Goal: Transaction & Acquisition: Download file/media

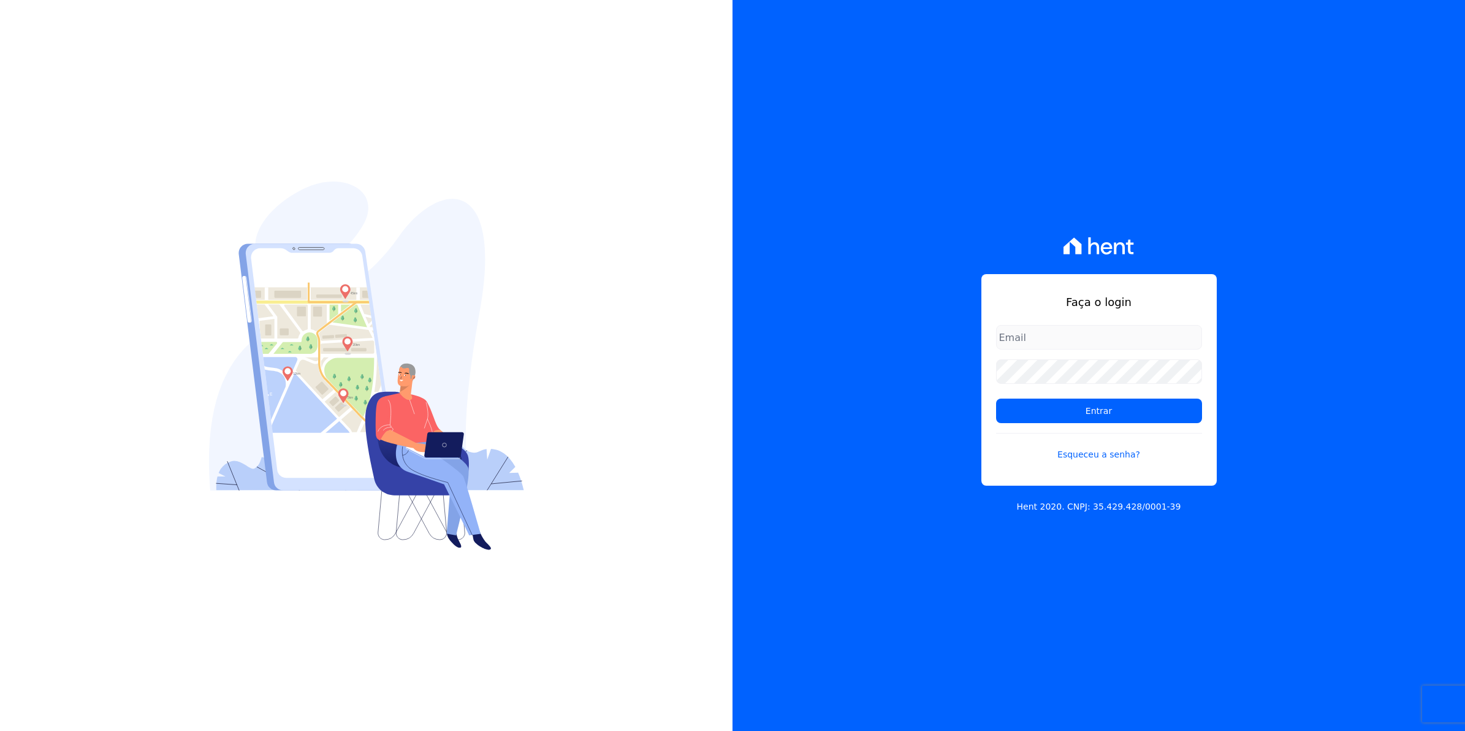
click at [1027, 342] on input "email" at bounding box center [1099, 337] width 206 height 25
type input "cobranca@munte.com.br"
click at [996, 398] on input "Entrar" at bounding box center [1099, 410] width 206 height 25
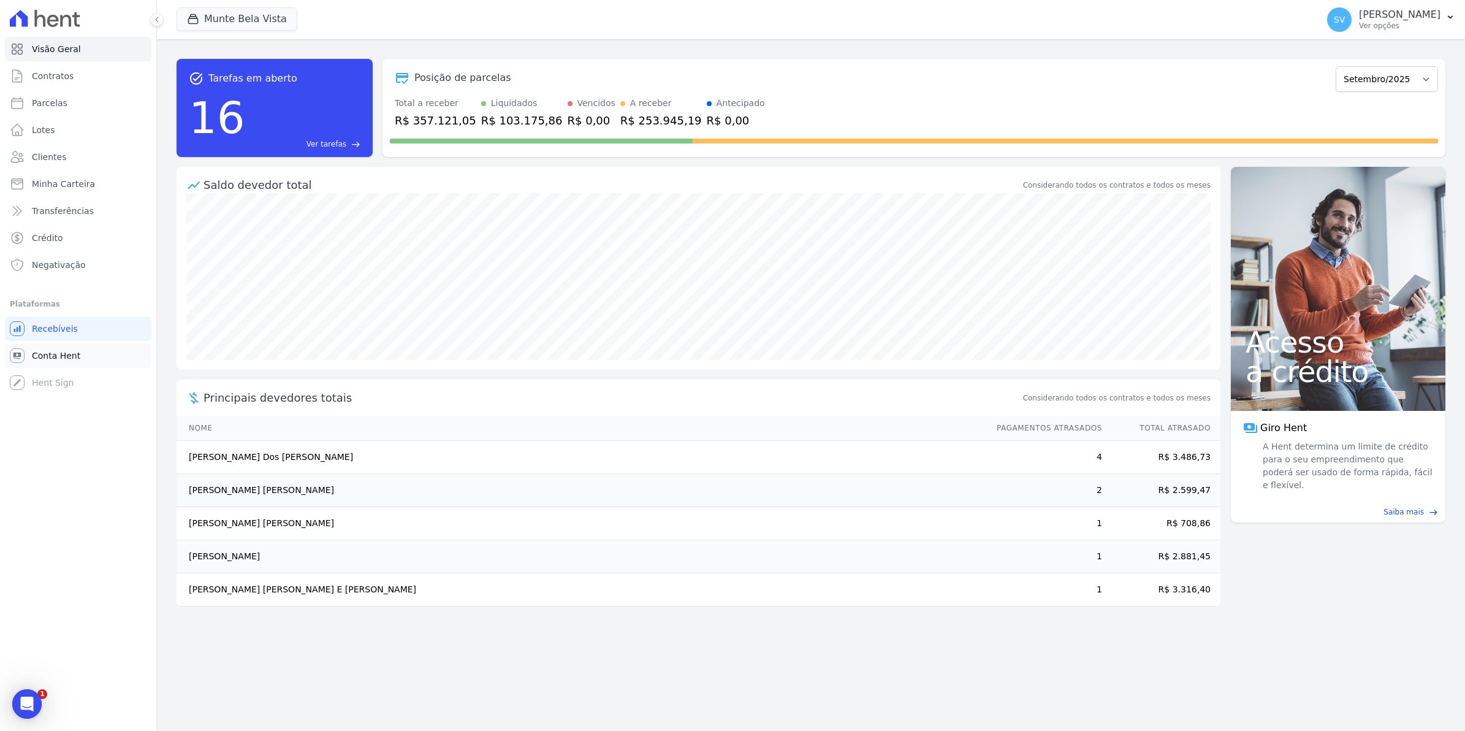
click at [57, 357] on span "Conta Hent" at bounding box center [56, 355] width 48 height 12
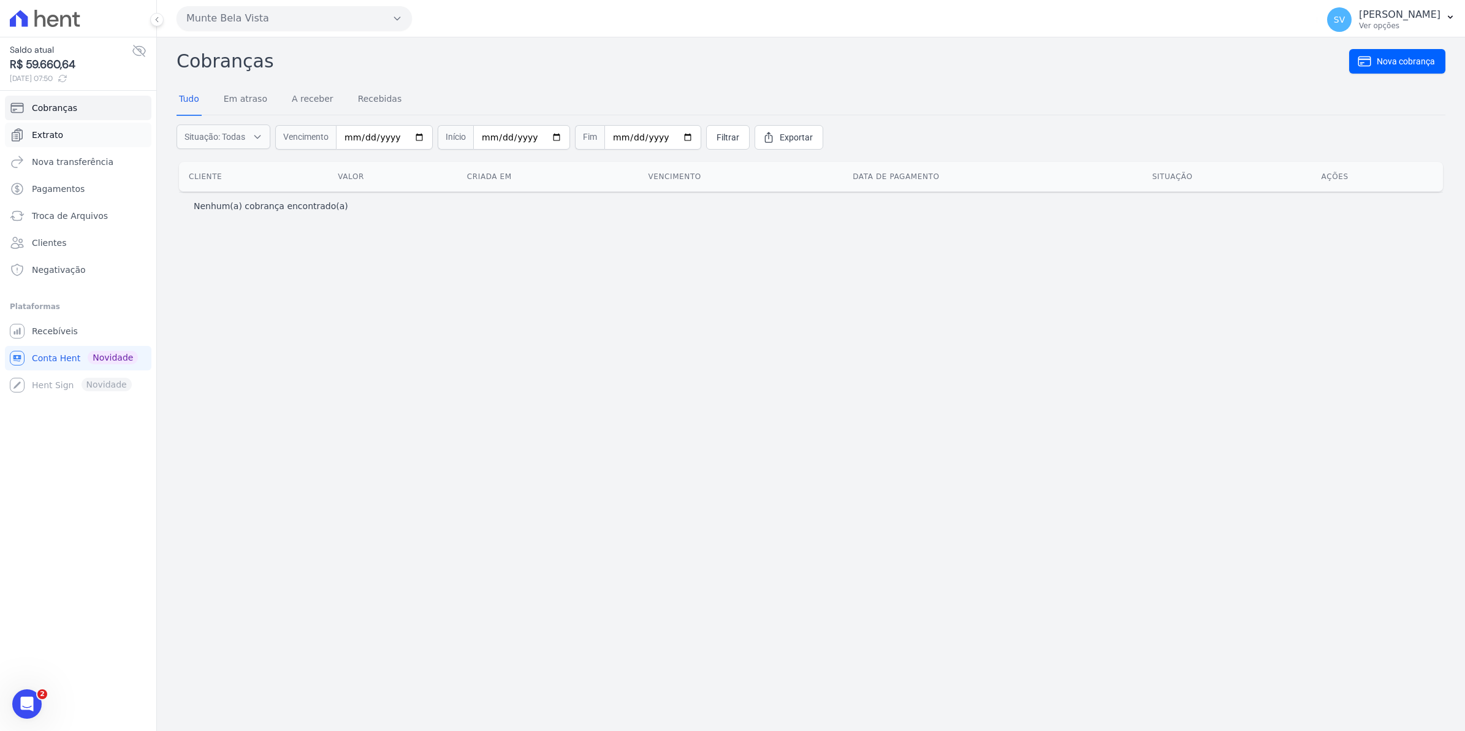
click at [47, 141] on span "Extrato" at bounding box center [47, 135] width 31 height 12
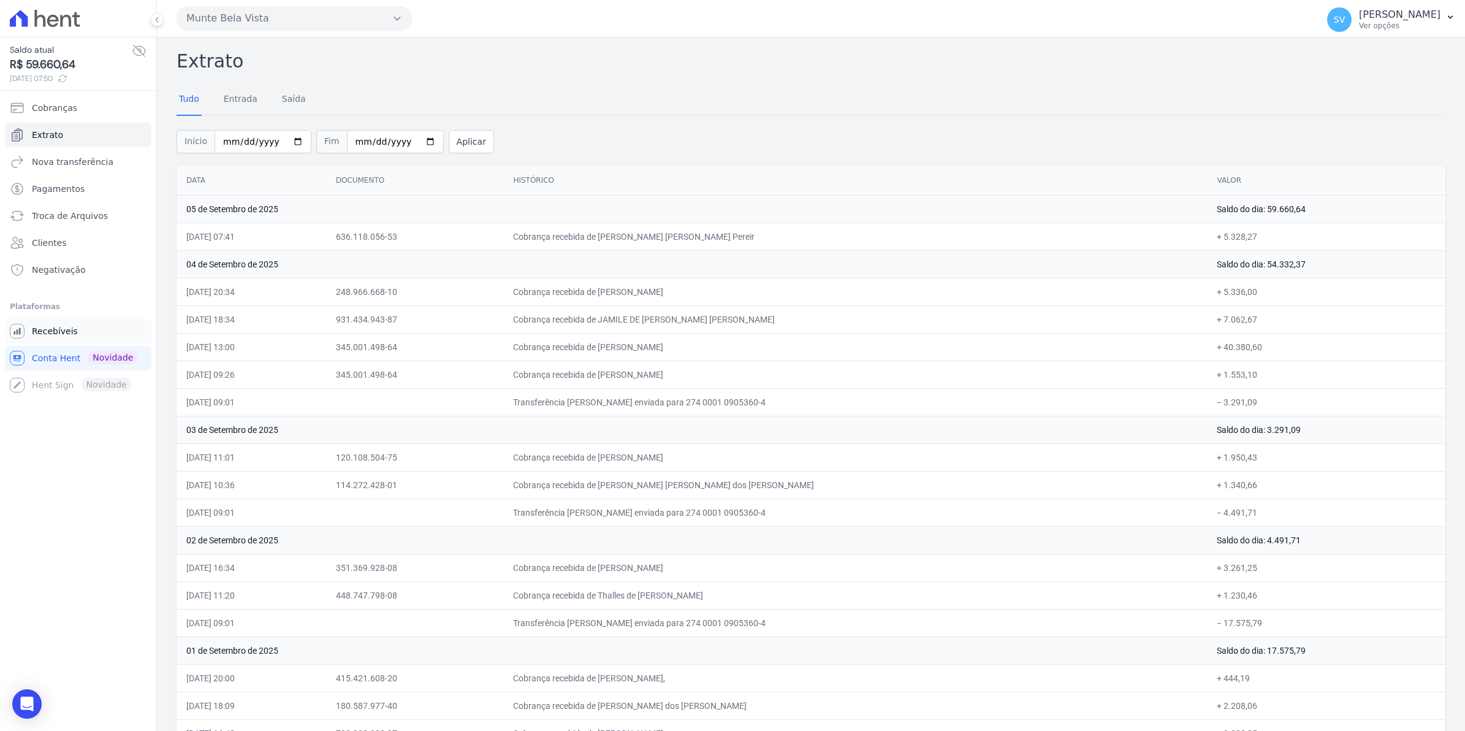
click at [34, 328] on span "Recebíveis" at bounding box center [55, 331] width 46 height 12
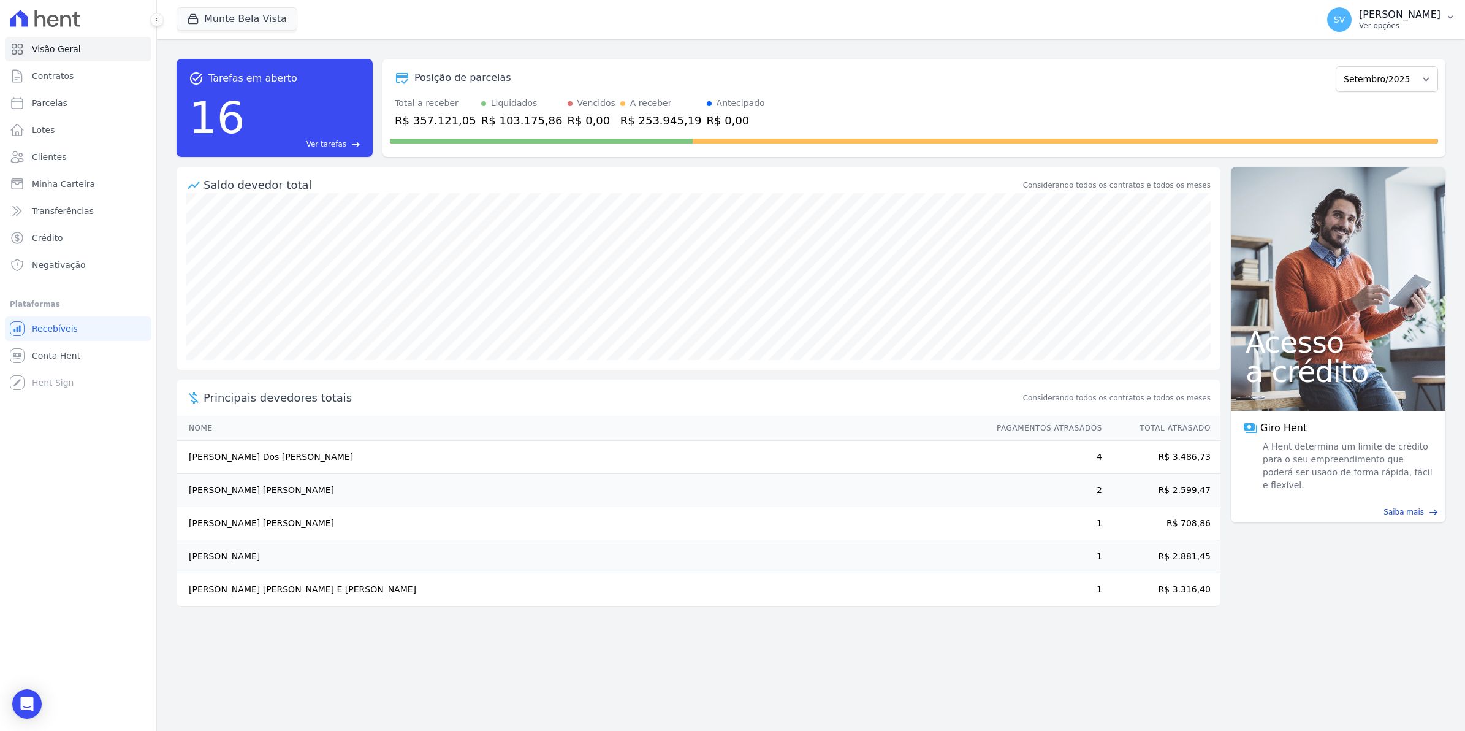
click at [1352, 26] on span "SV" at bounding box center [1339, 19] width 25 height 25
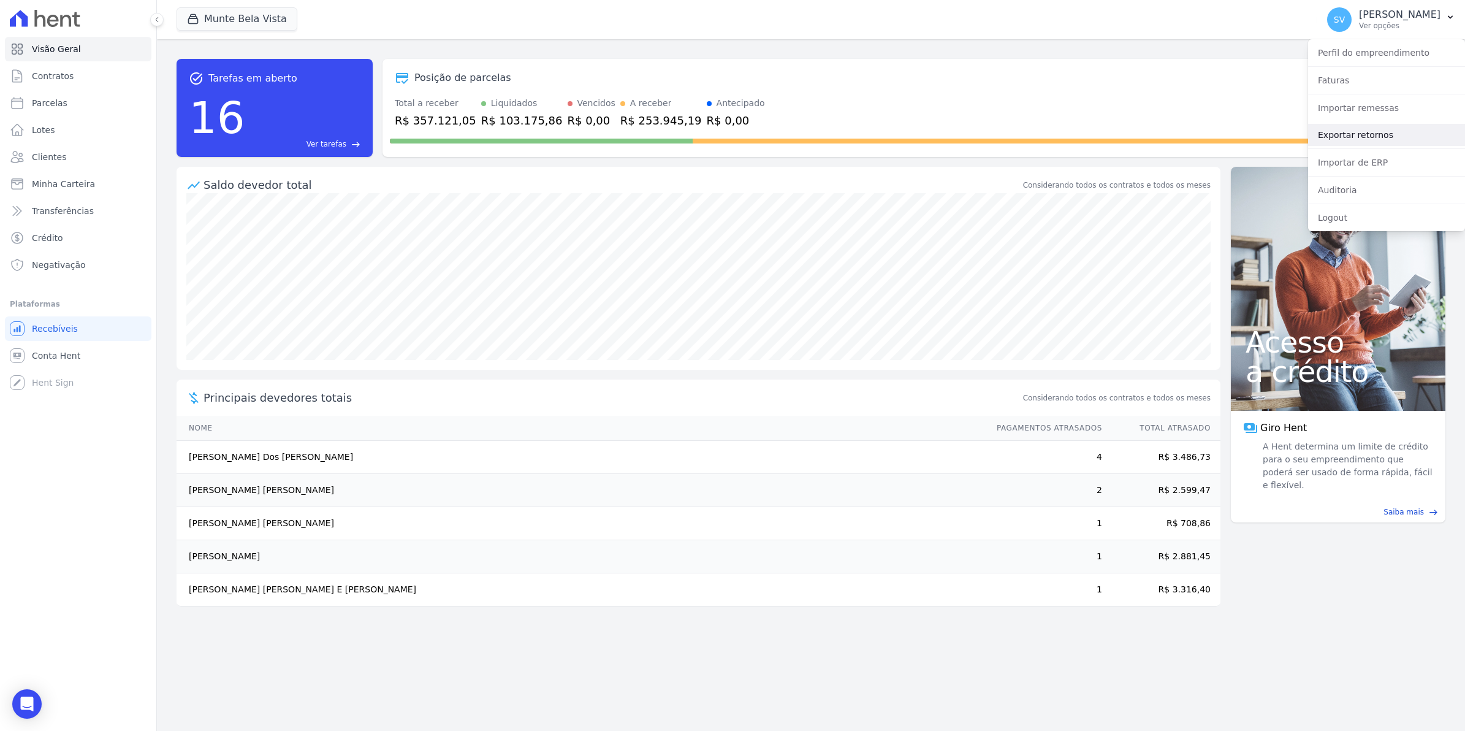
click at [1360, 137] on link "Exportar retornos" at bounding box center [1386, 135] width 157 height 22
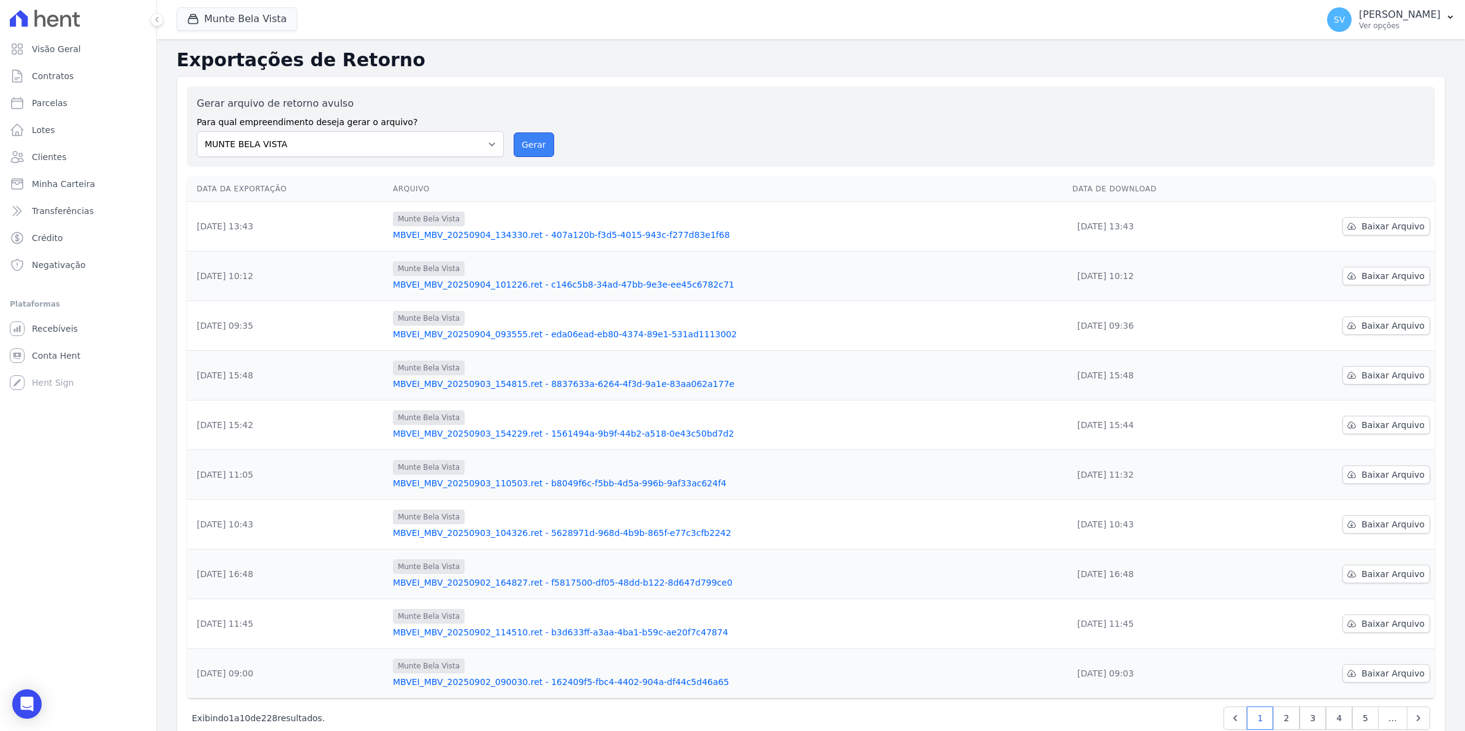
click at [523, 143] on button "Gerar" at bounding box center [534, 144] width 40 height 25
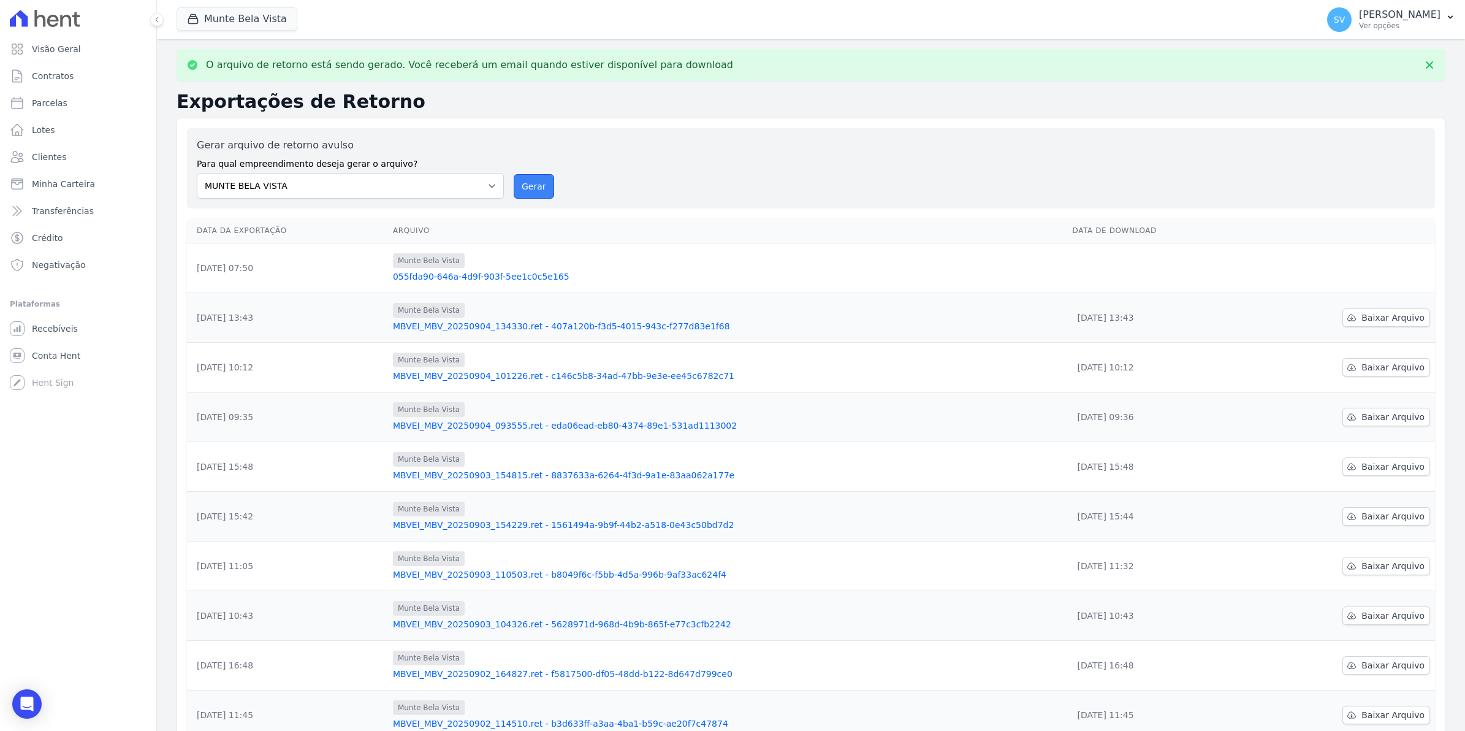
click at [517, 185] on button "Gerar" at bounding box center [534, 186] width 40 height 25
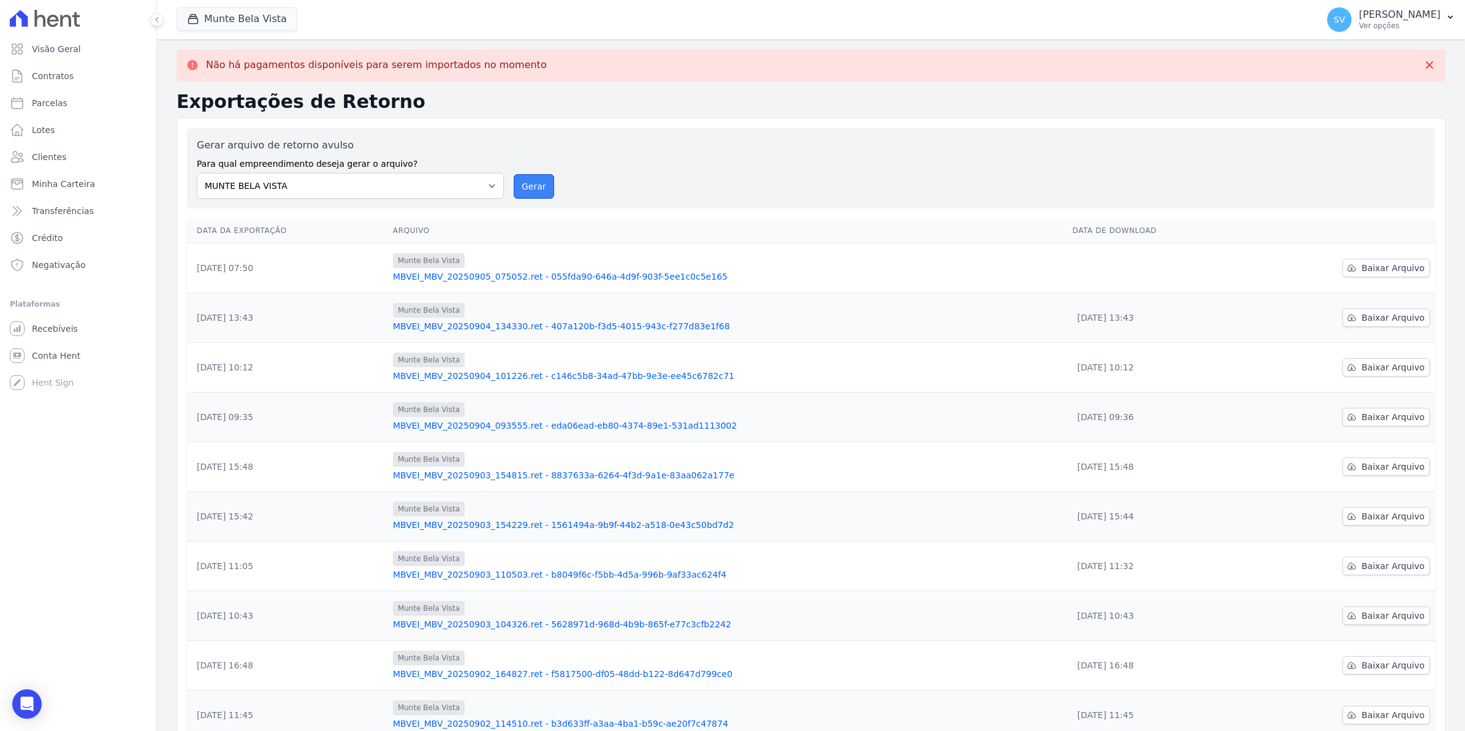
click at [541, 193] on button "Gerar" at bounding box center [534, 186] width 40 height 25
click at [541, 188] on button "Gerar" at bounding box center [534, 186] width 40 height 25
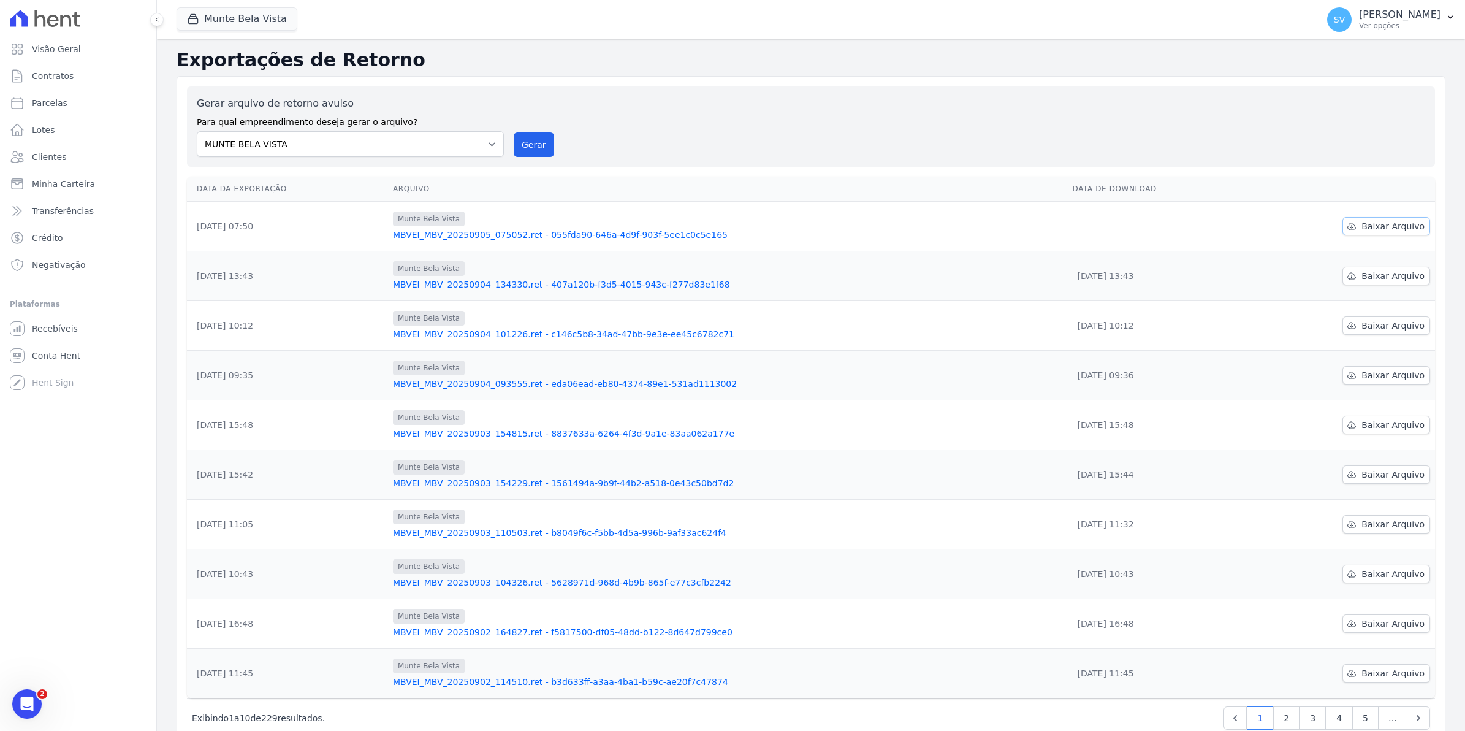
click at [1366, 230] on span "Baixar Arquivo" at bounding box center [1393, 226] width 63 height 12
click at [59, 351] on span "Conta Hent" at bounding box center [56, 355] width 48 height 12
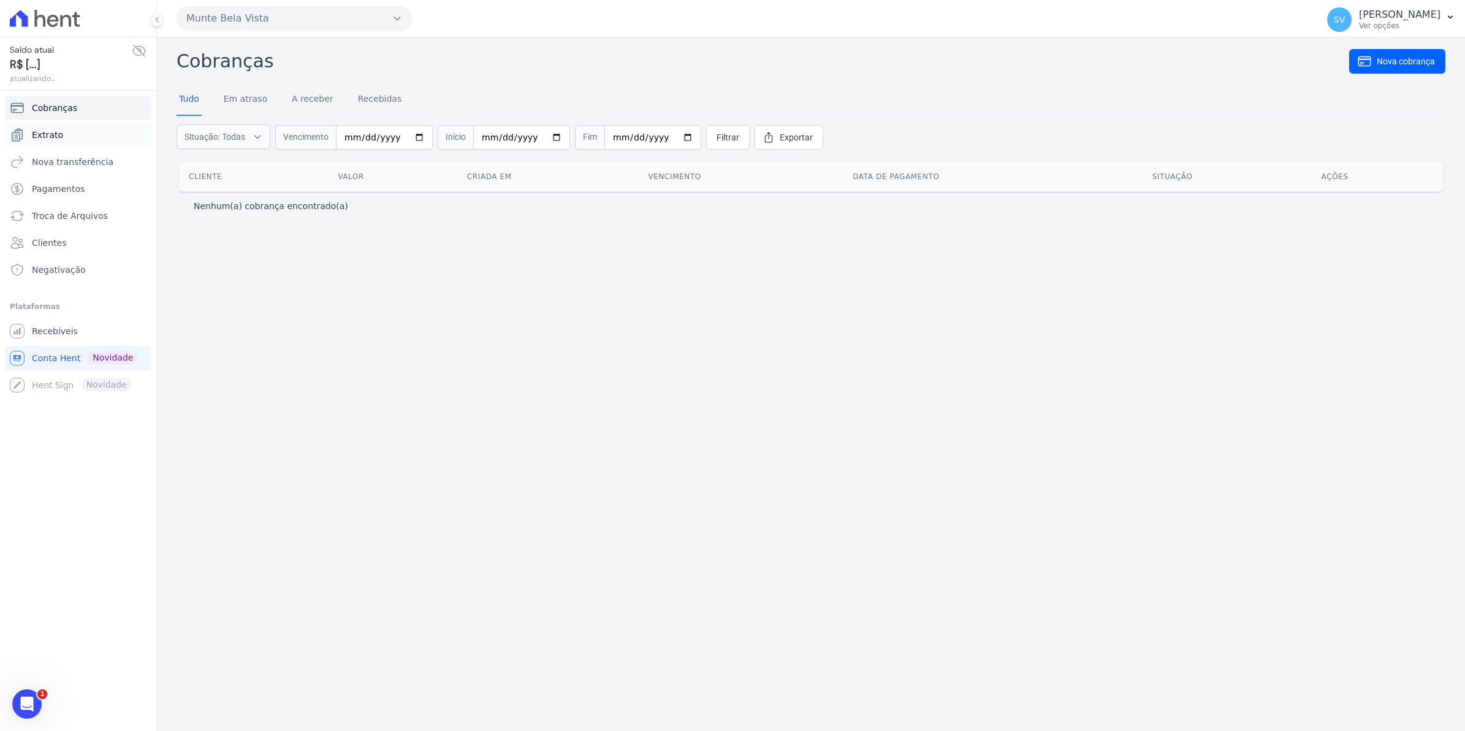
click at [59, 145] on link "Extrato" at bounding box center [78, 135] width 147 height 25
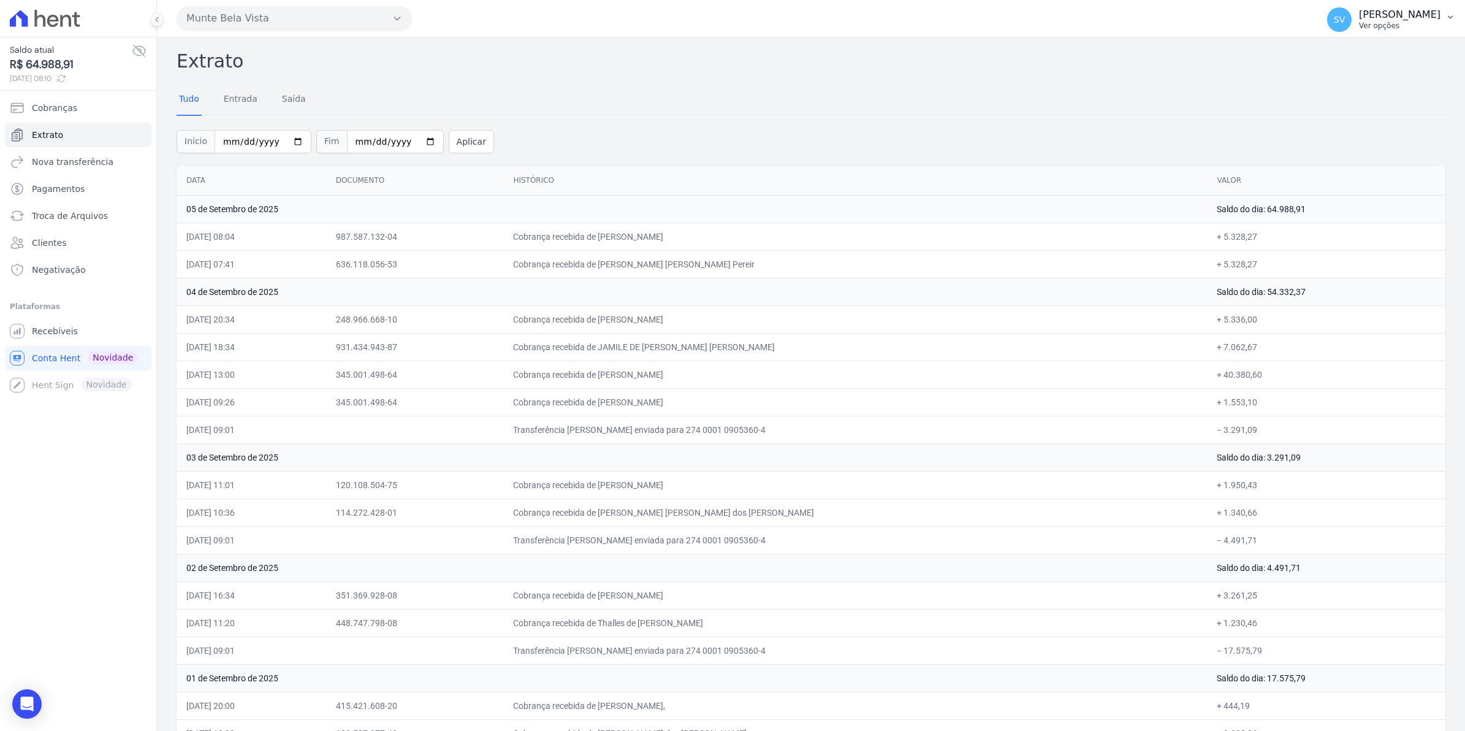
click at [1346, 15] on span "SV" at bounding box center [1339, 19] width 25 height 25
click at [78, 338] on link "Recebíveis" at bounding box center [78, 331] width 147 height 25
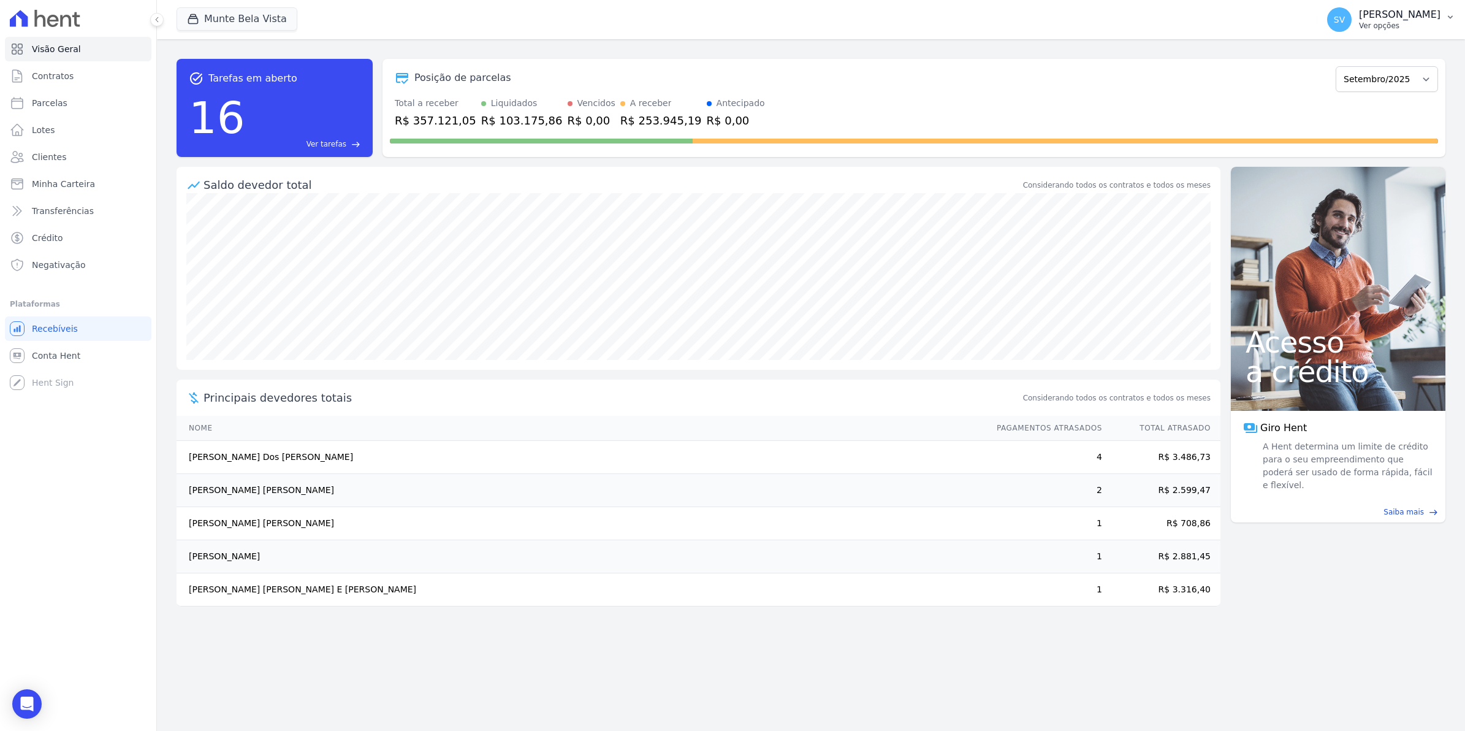
click at [1352, 19] on span "SV" at bounding box center [1339, 19] width 25 height 25
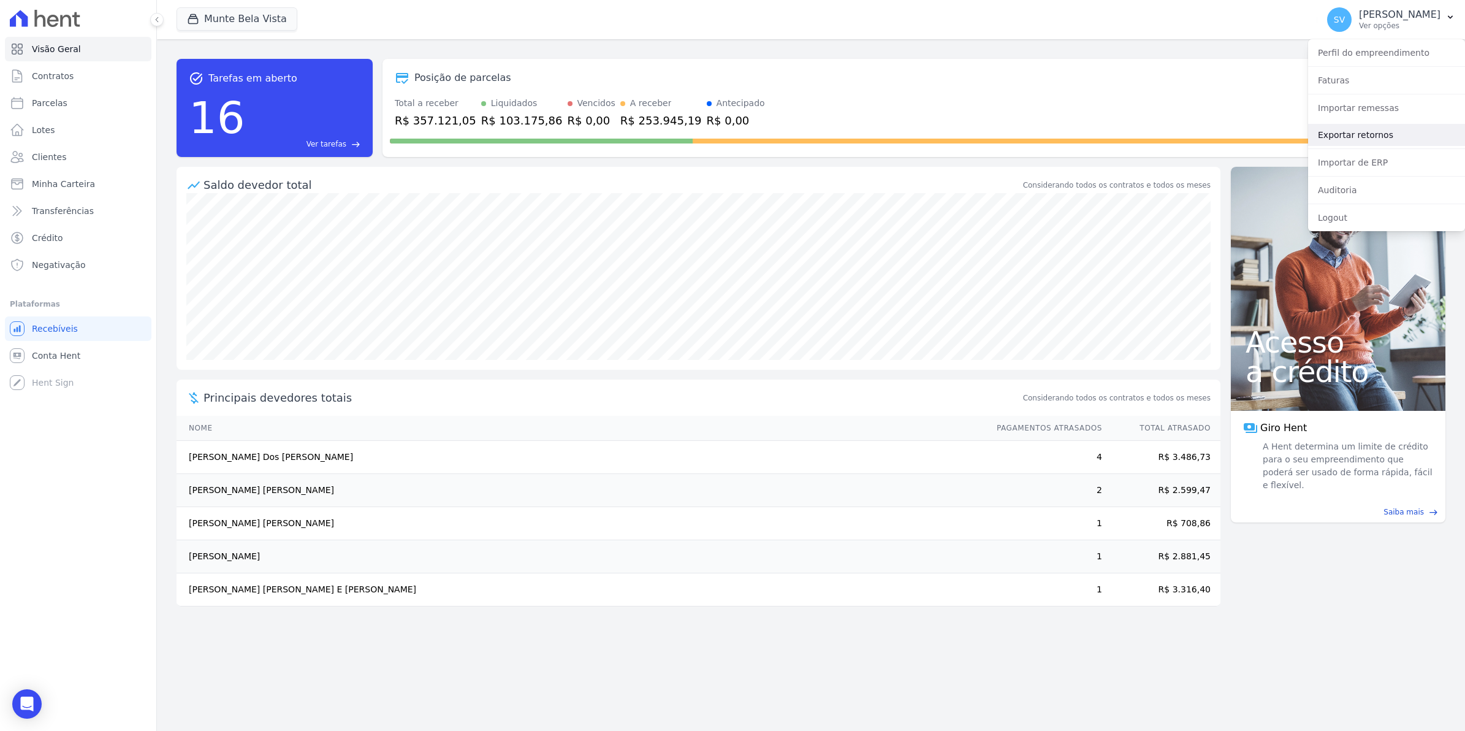
click at [1363, 132] on link "Exportar retornos" at bounding box center [1386, 135] width 157 height 22
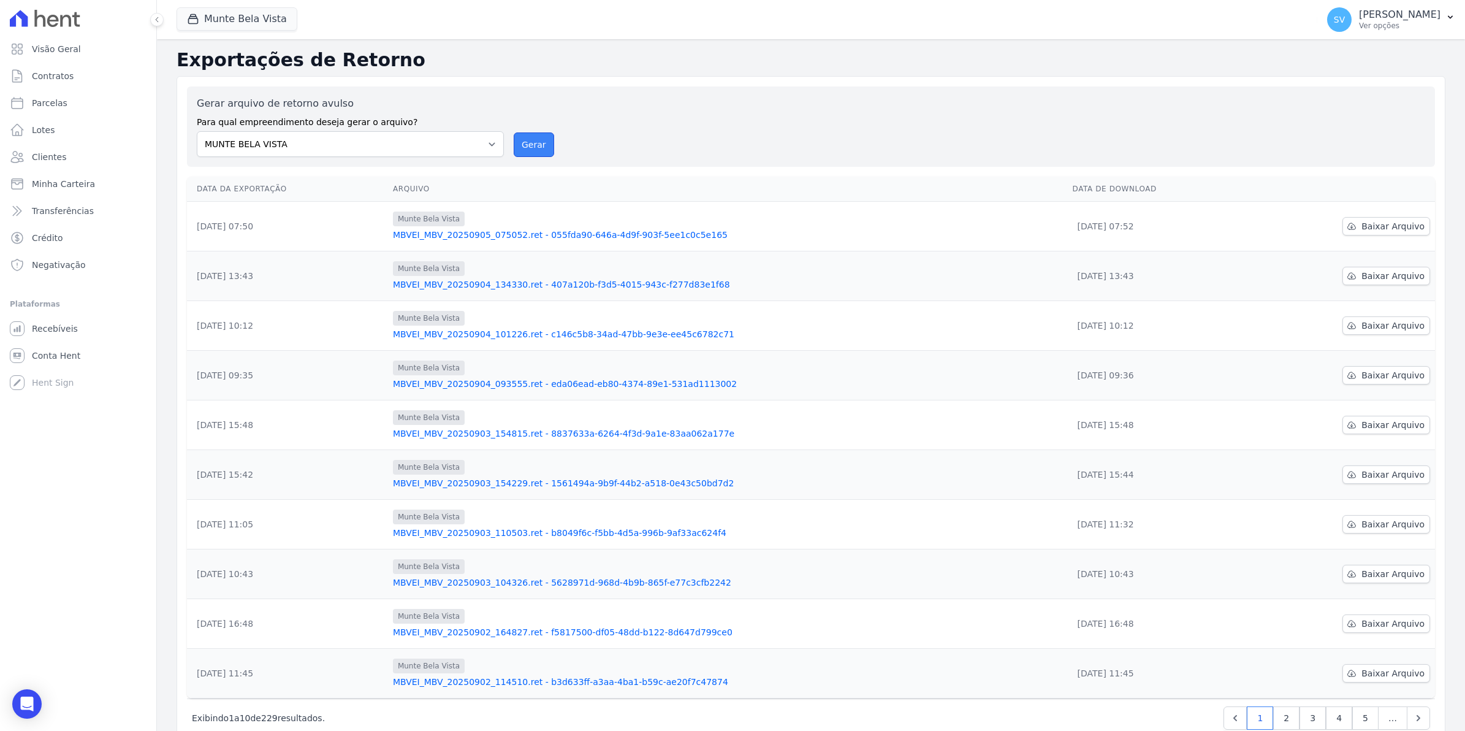
click at [541, 145] on button "Gerar" at bounding box center [534, 144] width 40 height 25
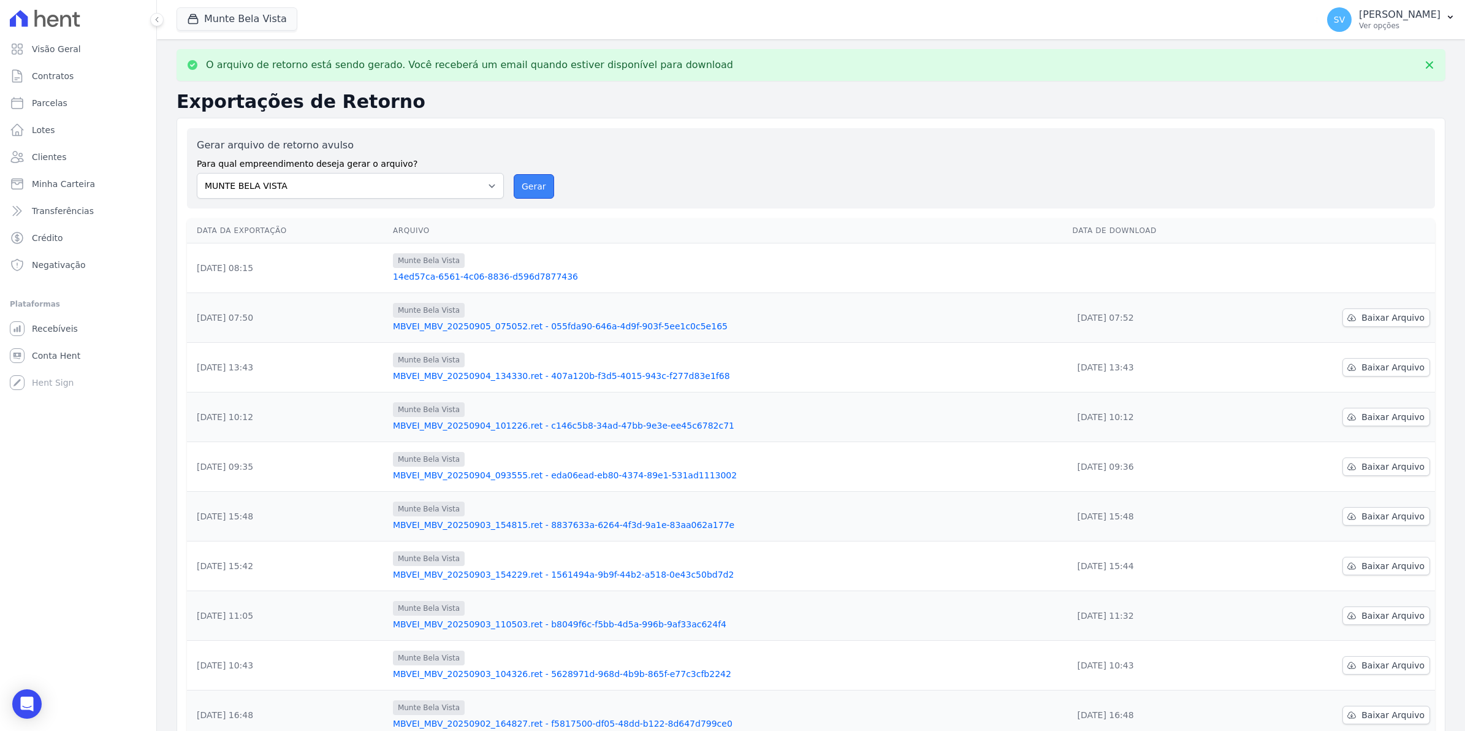
click at [522, 188] on button "Gerar" at bounding box center [534, 186] width 40 height 25
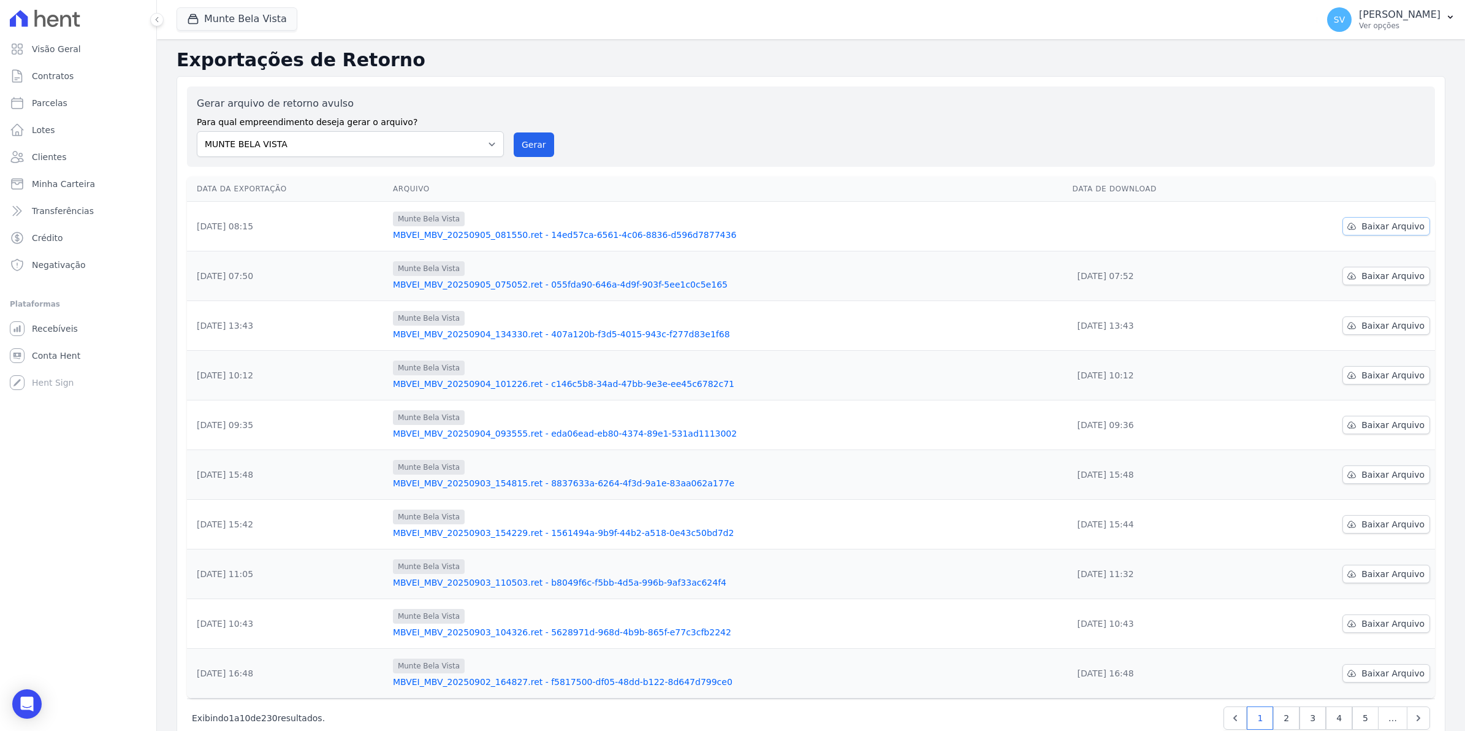
click at [1367, 229] on span "Baixar Arquivo" at bounding box center [1393, 226] width 63 height 12
click at [45, 354] on span "Conta Hent" at bounding box center [56, 355] width 48 height 12
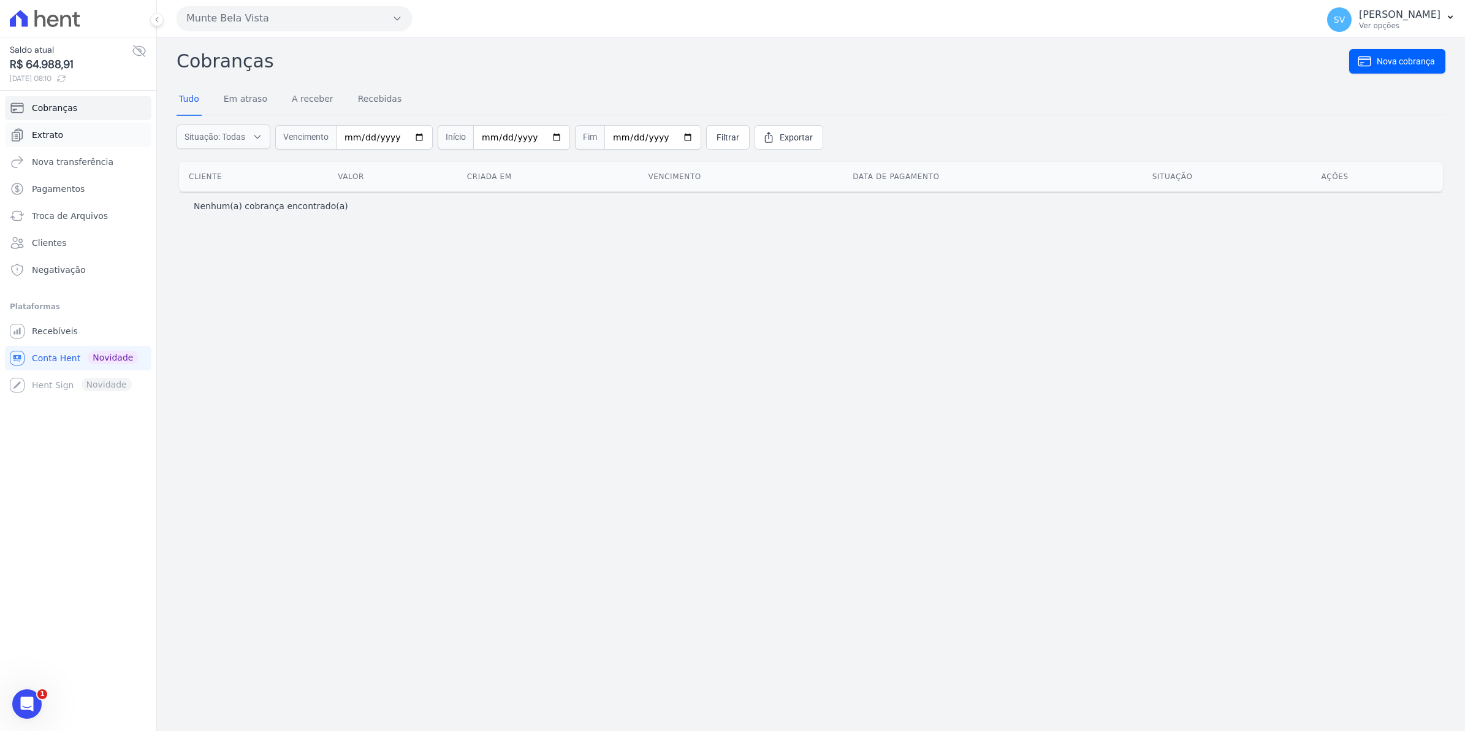
click at [48, 139] on span "Extrato" at bounding box center [47, 135] width 31 height 12
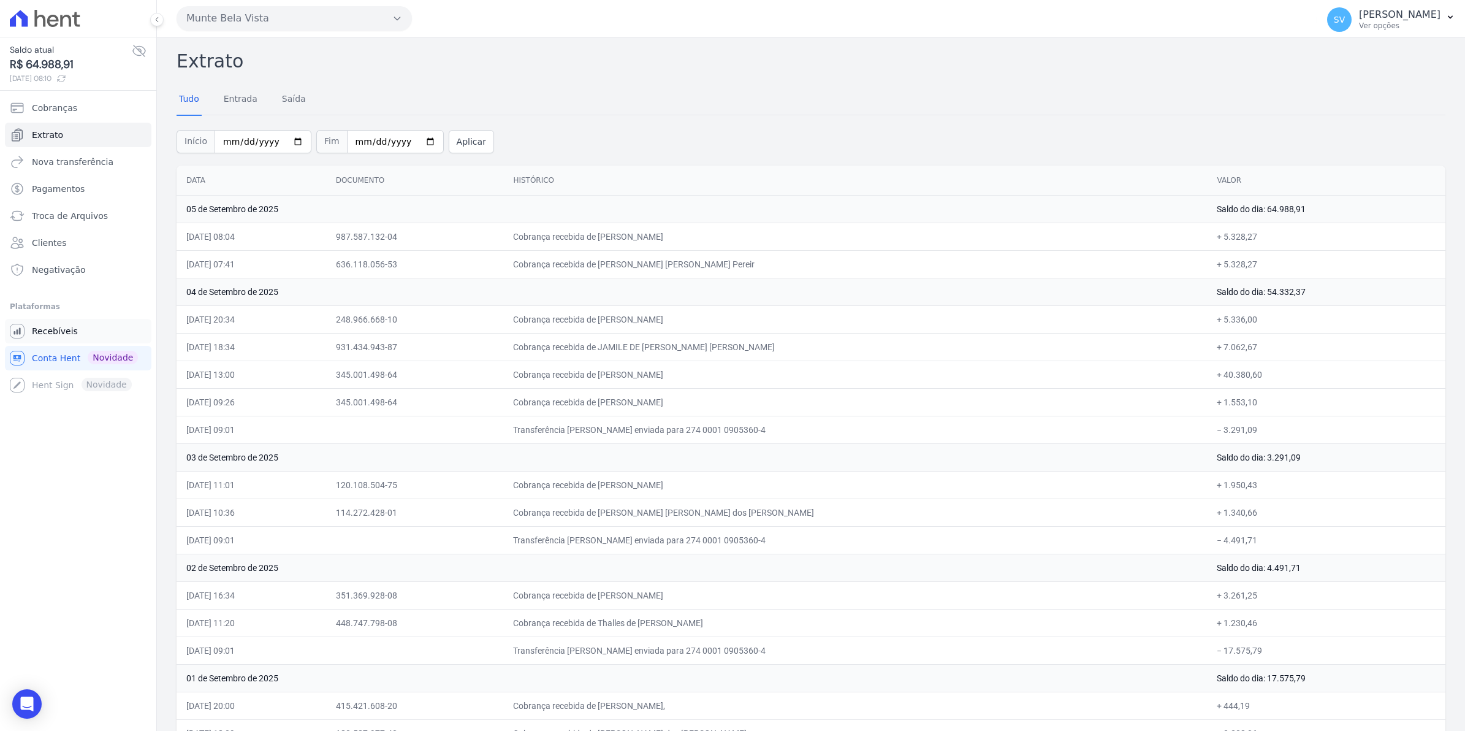
click at [50, 324] on link "Recebíveis" at bounding box center [78, 331] width 147 height 25
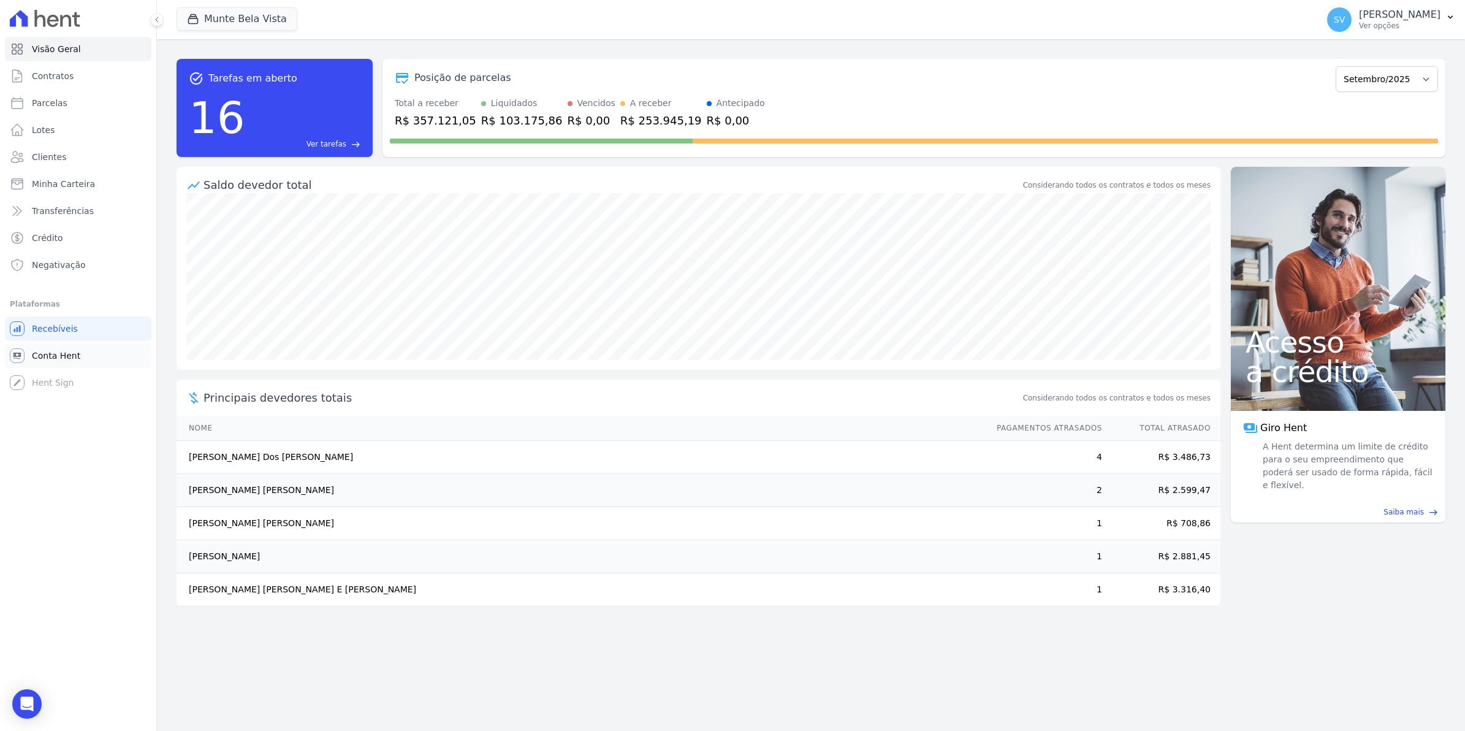
click at [29, 357] on link "Conta Hent" at bounding box center [78, 355] width 147 height 25
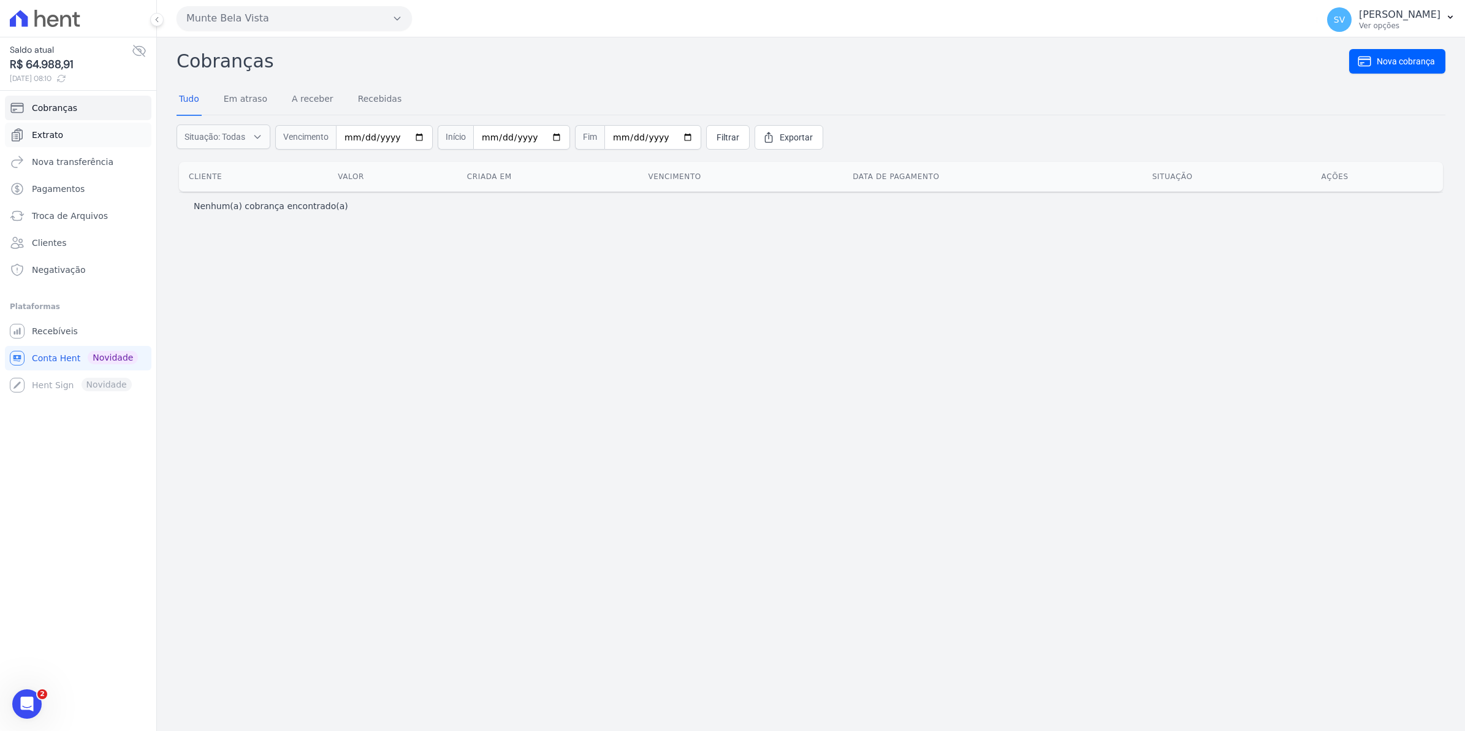
click at [54, 139] on span "Extrato" at bounding box center [47, 135] width 31 height 12
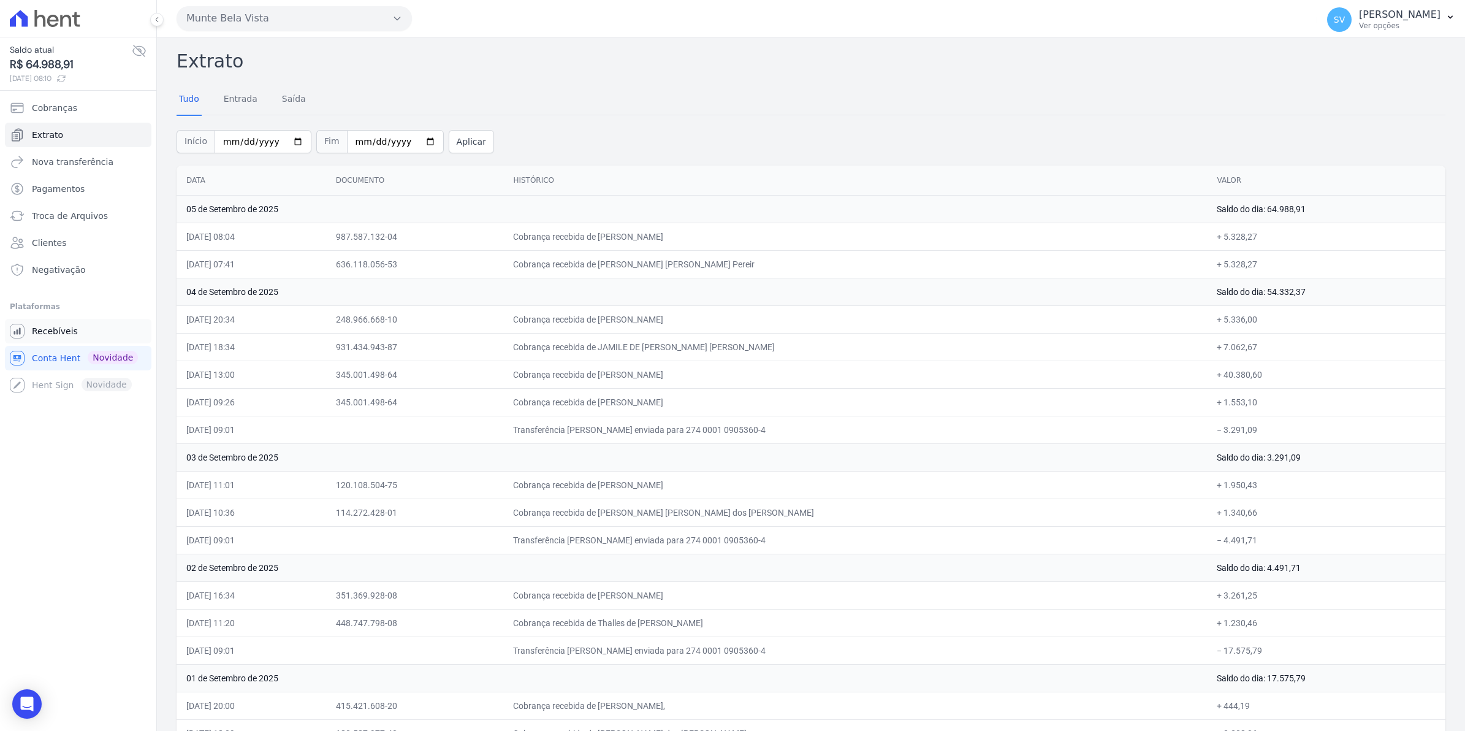
click at [26, 334] on link "Recebíveis" at bounding box center [78, 331] width 147 height 25
